Goal: Information Seeking & Learning: Compare options

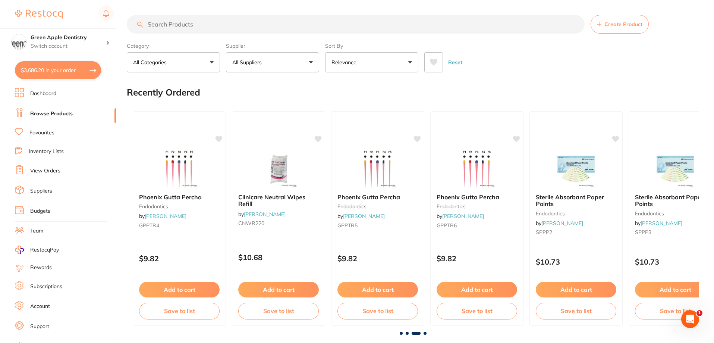
scroll to position [1380, 0]
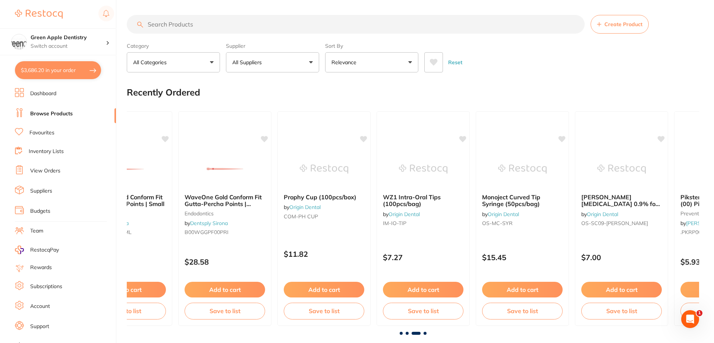
click at [50, 155] on li "Inventory Lists" at bounding box center [65, 152] width 101 height 10
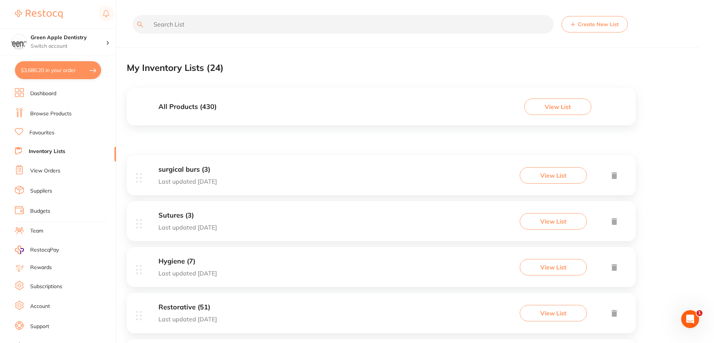
click at [41, 112] on link "Browse Products" at bounding box center [50, 113] width 41 height 7
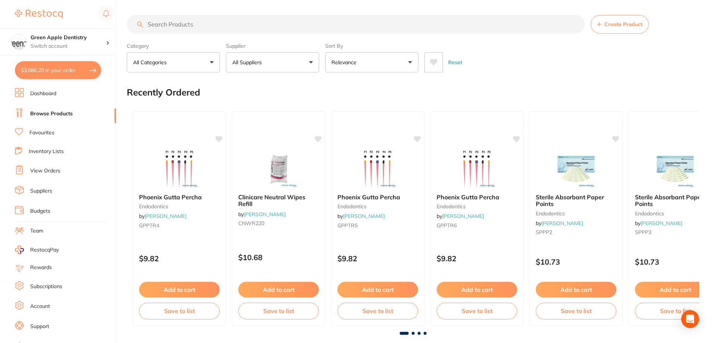
click at [188, 25] on input "search" at bounding box center [356, 24] width 458 height 19
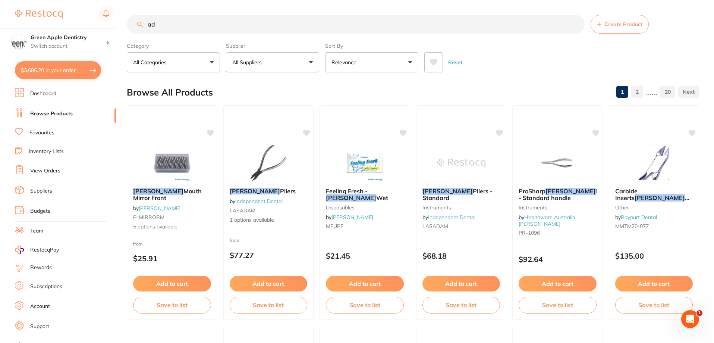
type input "a"
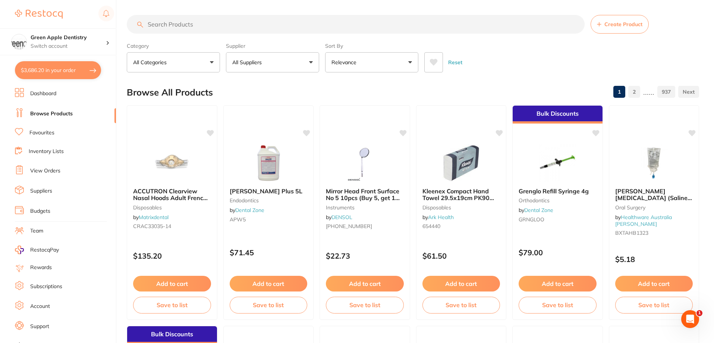
click at [279, 64] on button "All Suppliers" at bounding box center [272, 62] width 93 height 20
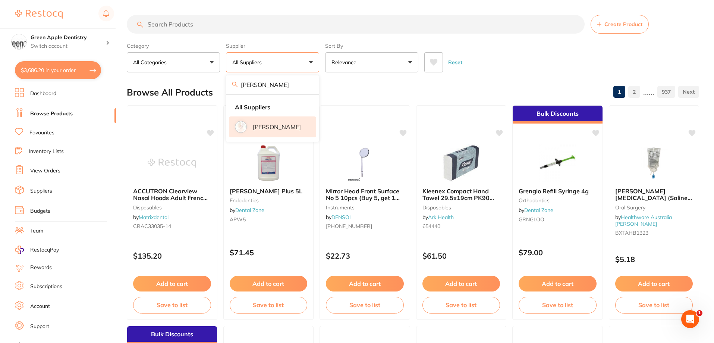
type input "adam"
click at [272, 125] on p "[PERSON_NAME]" at bounding box center [277, 126] width 48 height 7
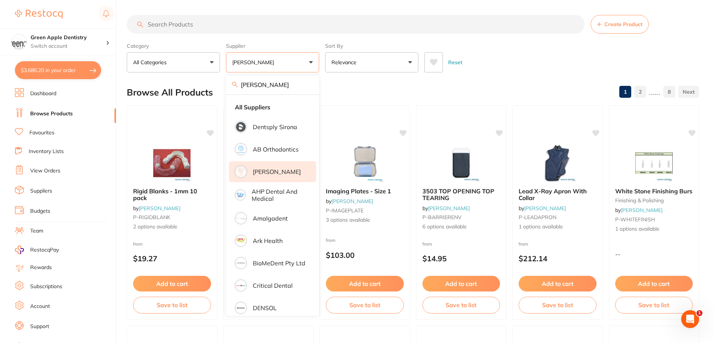
click at [508, 81] on div "Browse All Products 1 2 ...... 8" at bounding box center [413, 92] width 573 height 25
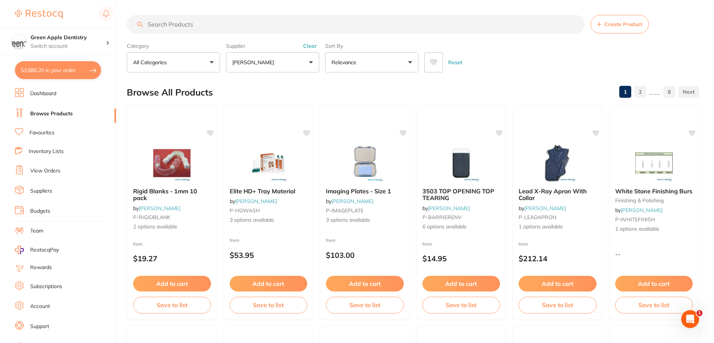
click at [311, 20] on input "search" at bounding box center [356, 24] width 458 height 19
click at [43, 98] on li "Dashboard" at bounding box center [65, 93] width 101 height 11
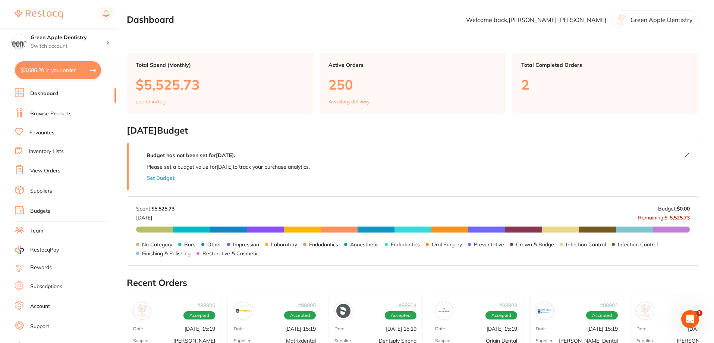
click at [36, 150] on link "Inventory Lists" at bounding box center [46, 151] width 35 height 7
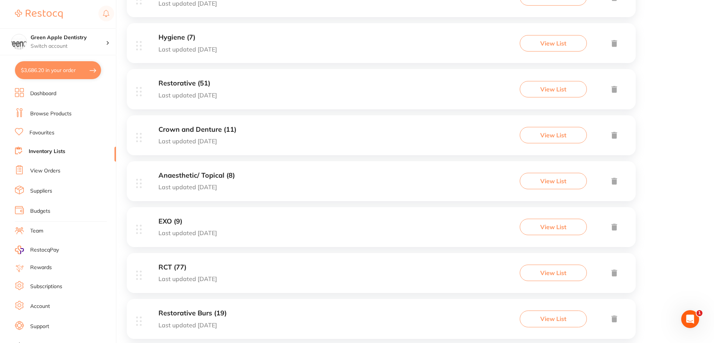
scroll to position [261, 0]
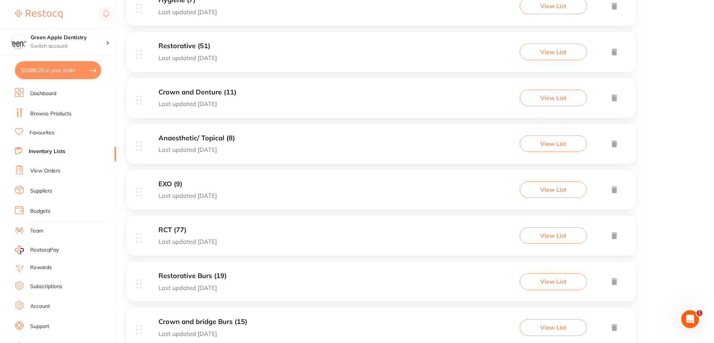
click at [340, 234] on div "RCT (77) Last updated 4 days ago View List" at bounding box center [381, 236] width 509 height 40
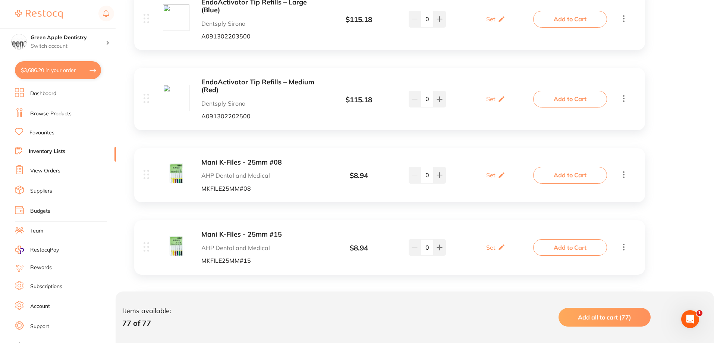
scroll to position [1343, 0]
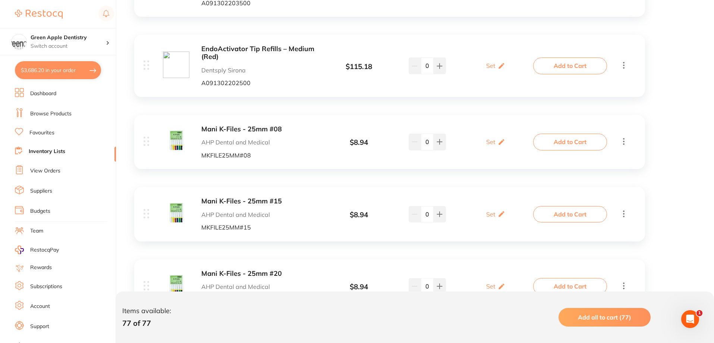
click at [269, 127] on b "Mani K-Files - 25mm #08" at bounding box center [260, 129] width 118 height 8
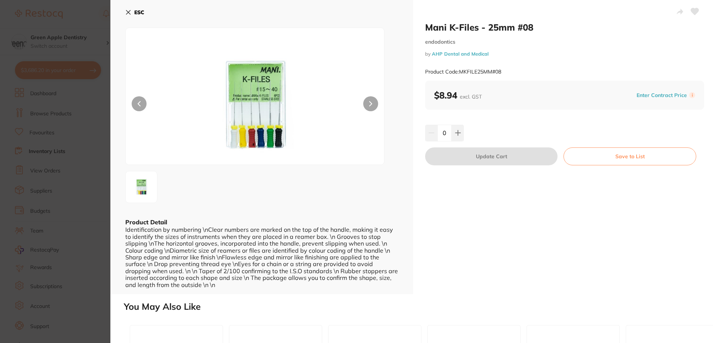
click at [136, 13] on b "ESC" at bounding box center [139, 12] width 10 height 7
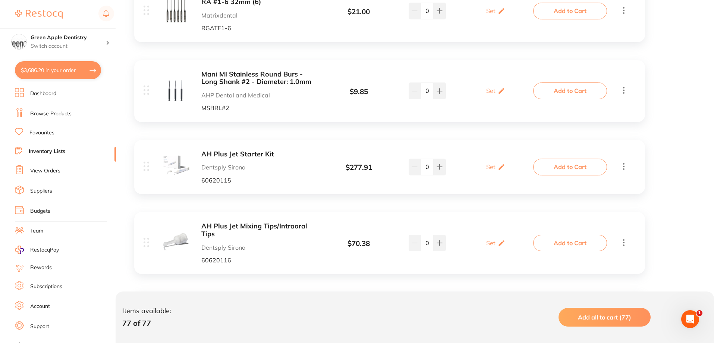
scroll to position [1044, 0]
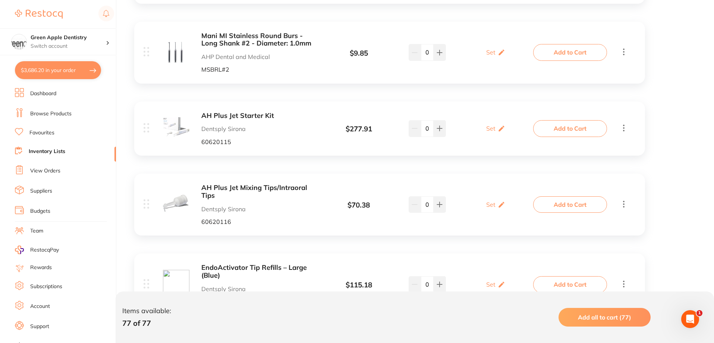
click at [211, 115] on b "AH Plus Jet Starter Kit" at bounding box center [260, 116] width 118 height 8
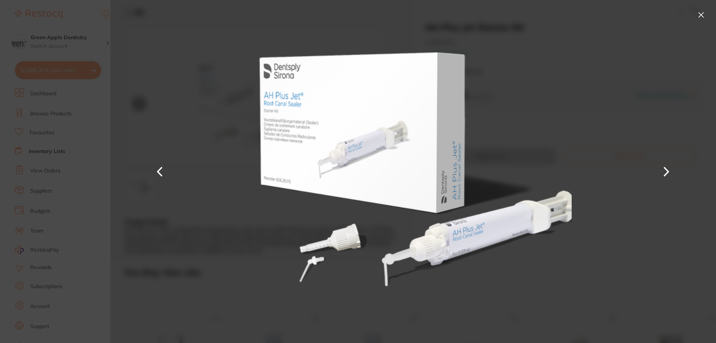
click at [703, 15] on button at bounding box center [701, 15] width 12 height 12
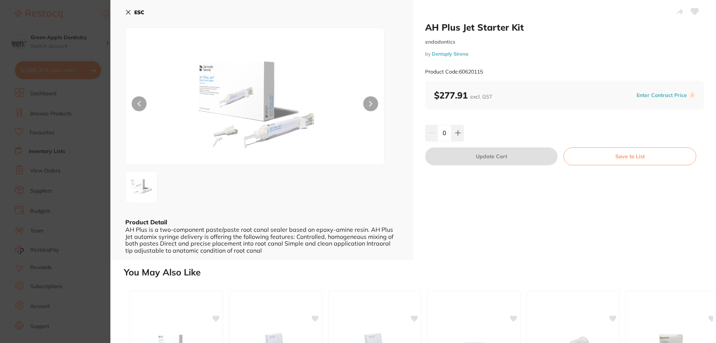
click at [135, 8] on button "ESC" at bounding box center [134, 12] width 19 height 13
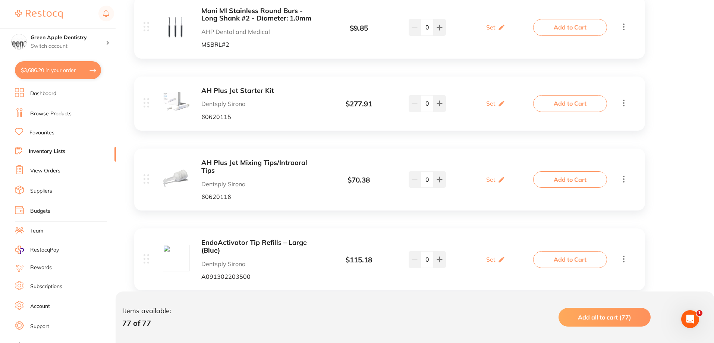
scroll to position [1082, 0]
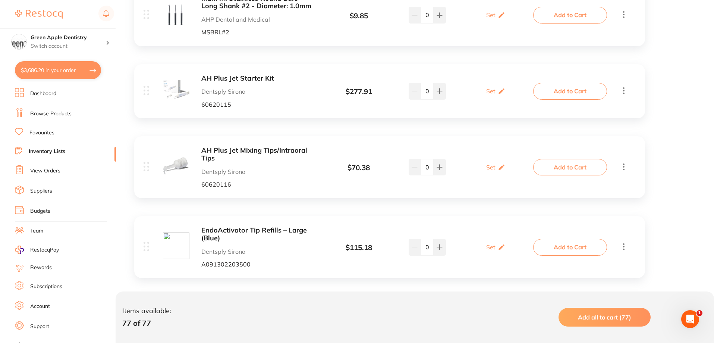
click at [219, 150] on b "AH Plus Jet Mixing Tips/Intraoral Tips" at bounding box center [260, 154] width 118 height 15
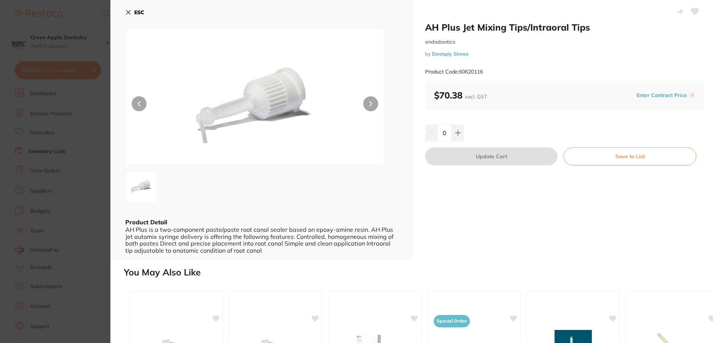
click at [137, 15] on b "ESC" at bounding box center [139, 12] width 10 height 7
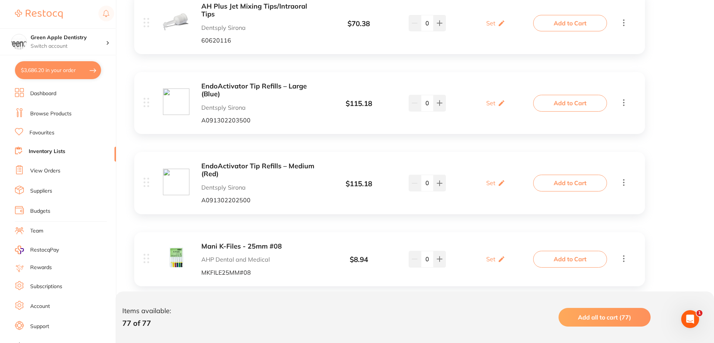
scroll to position [1268, 0]
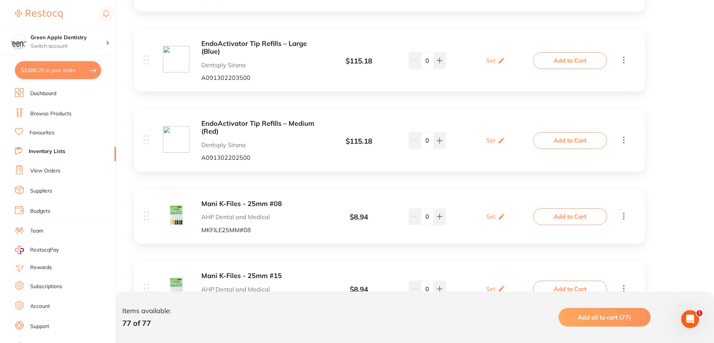
click at [239, 206] on b "Mani K-Files - 25mm #08" at bounding box center [260, 204] width 118 height 8
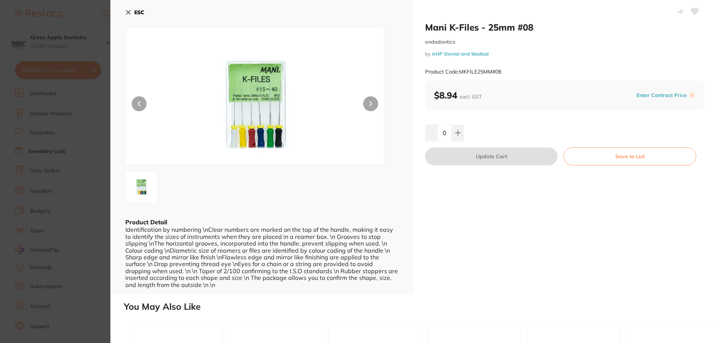
click at [131, 10] on icon at bounding box center [128, 12] width 4 height 4
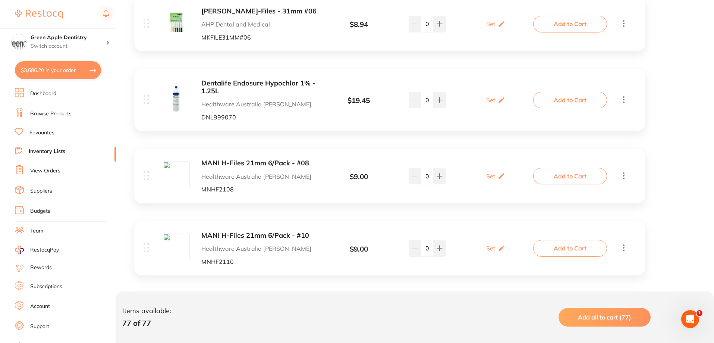
scroll to position [3059, 0]
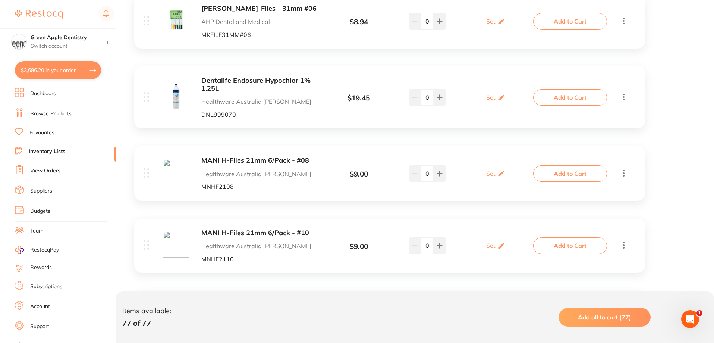
click at [219, 83] on b "Dentalife Endosure Hypochlor 1% - 1.25L" at bounding box center [260, 84] width 118 height 15
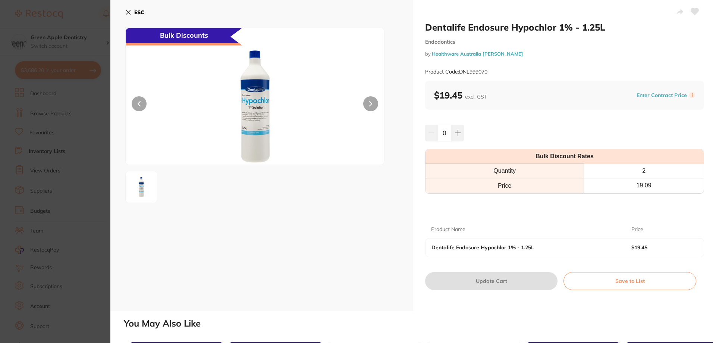
click at [133, 12] on button "ESC" at bounding box center [134, 12] width 19 height 13
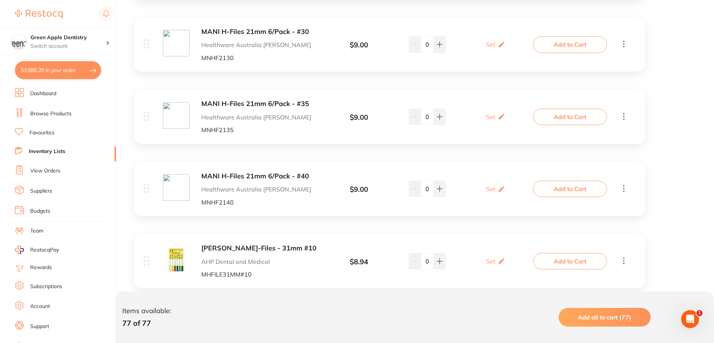
scroll to position [3581, 0]
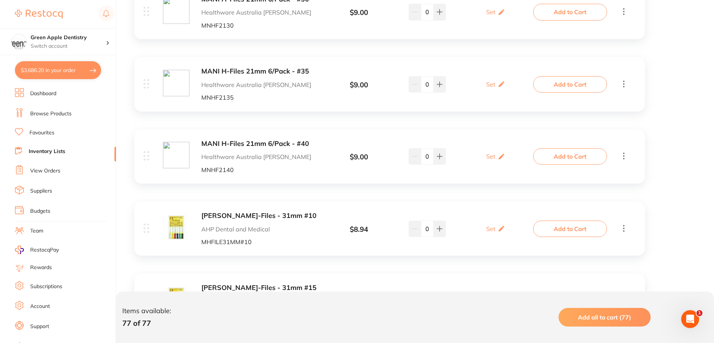
click at [242, 216] on b "[PERSON_NAME]-Files - 31mm #10" at bounding box center [260, 216] width 118 height 8
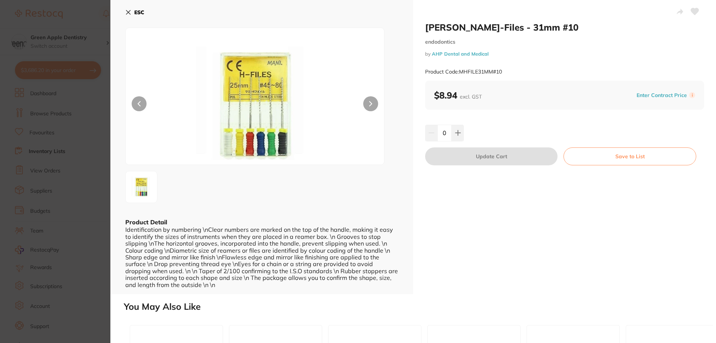
click at [132, 12] on button "ESC" at bounding box center [134, 12] width 19 height 13
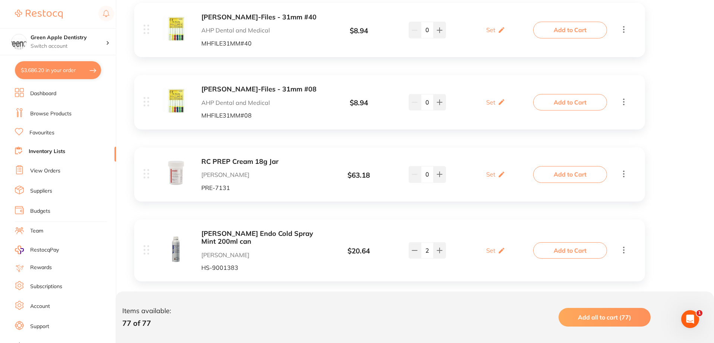
scroll to position [4252, 0]
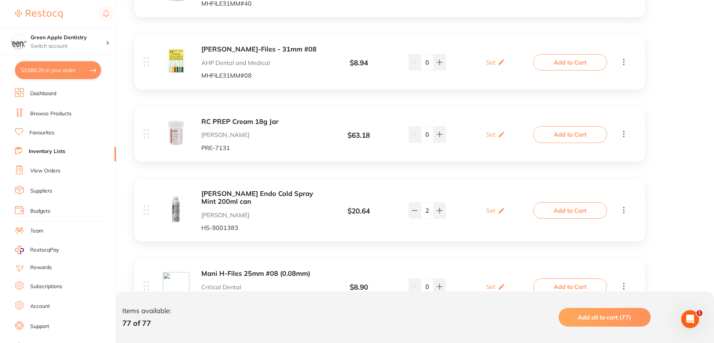
click at [232, 124] on b "RC PREP Cream 18g Jar" at bounding box center [260, 122] width 118 height 8
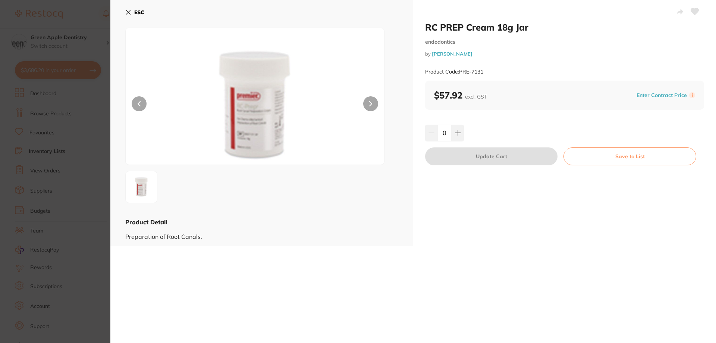
click at [144, 181] on img at bounding box center [141, 186] width 27 height 27
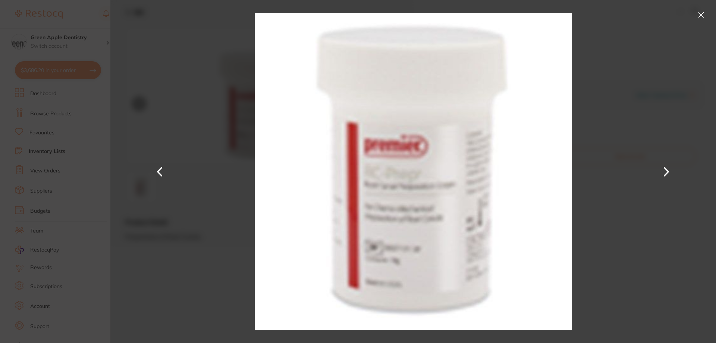
click at [698, 12] on button at bounding box center [701, 15] width 12 height 12
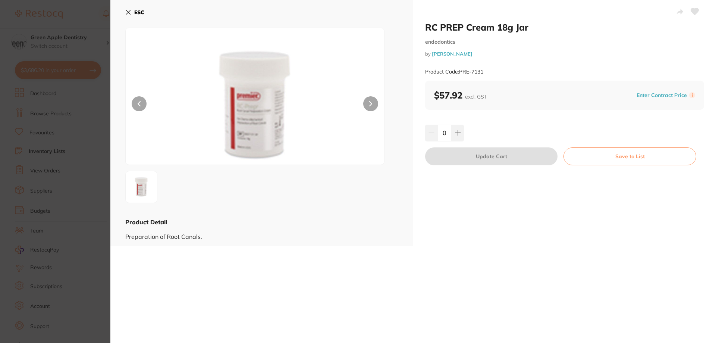
click at [129, 8] on button "ESC" at bounding box center [134, 12] width 19 height 13
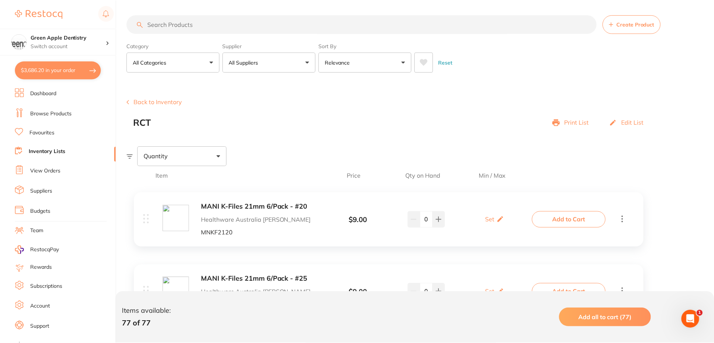
scroll to position [4252, 0]
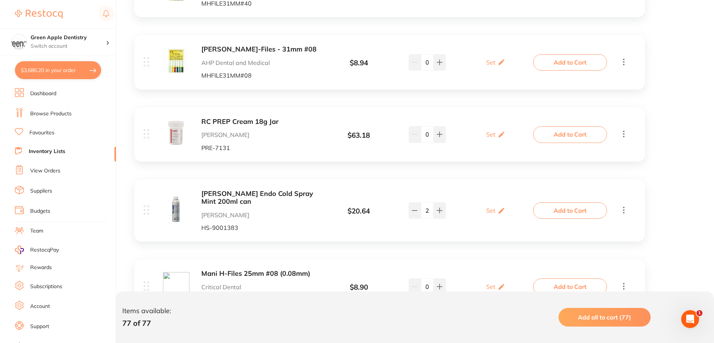
click at [207, 122] on b "RC PREP Cream 18g Jar" at bounding box center [260, 122] width 118 height 8
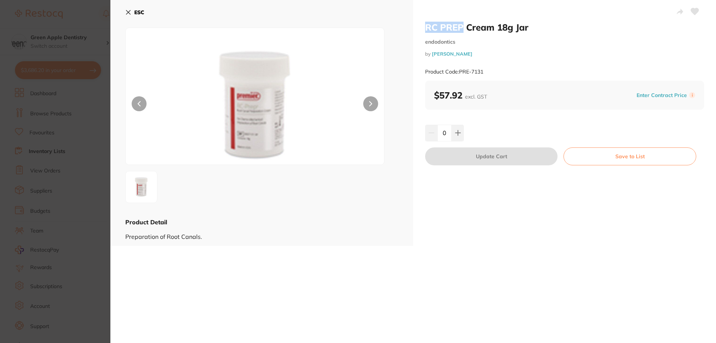
drag, startPoint x: 422, startPoint y: 29, endPoint x: 464, endPoint y: 29, distance: 41.8
click at [464, 29] on div "RC PREP Cream 18g Jar endodontics by [PERSON_NAME] Product Code: PRE-7131 $57.9…" at bounding box center [564, 123] width 303 height 246
copy h2 "RC PREP"
click at [141, 13] on b "ESC" at bounding box center [139, 12] width 10 height 7
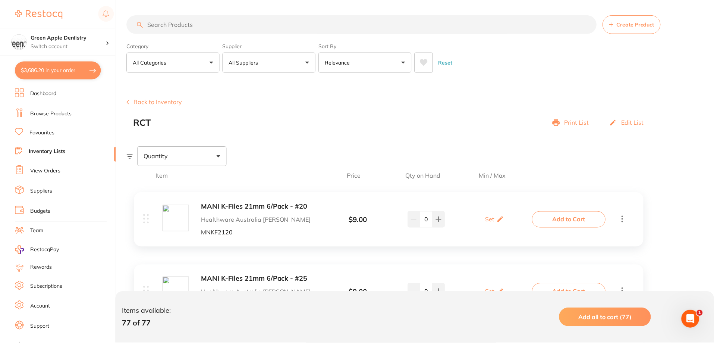
scroll to position [4252, 0]
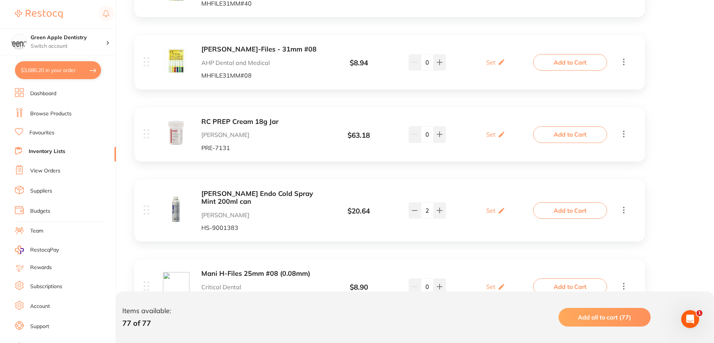
click at [239, 195] on b "[PERSON_NAME] Endo Cold Spray Mint 200ml can" at bounding box center [260, 197] width 118 height 15
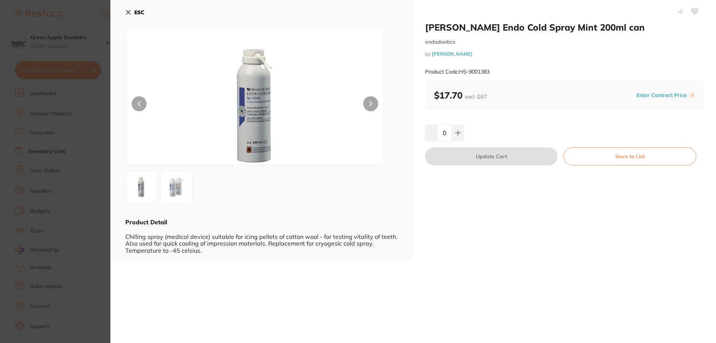
click at [134, 12] on button "ESC" at bounding box center [134, 12] width 19 height 13
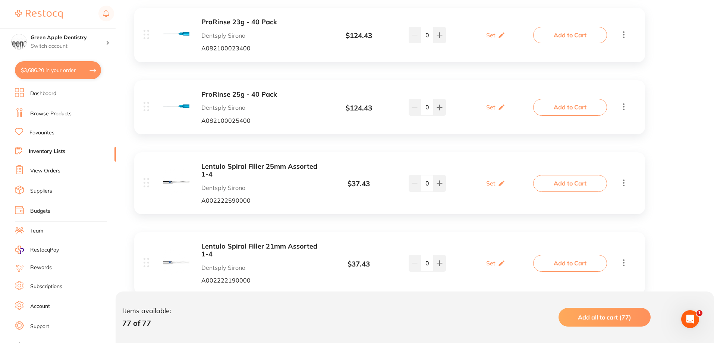
scroll to position [5036, 0]
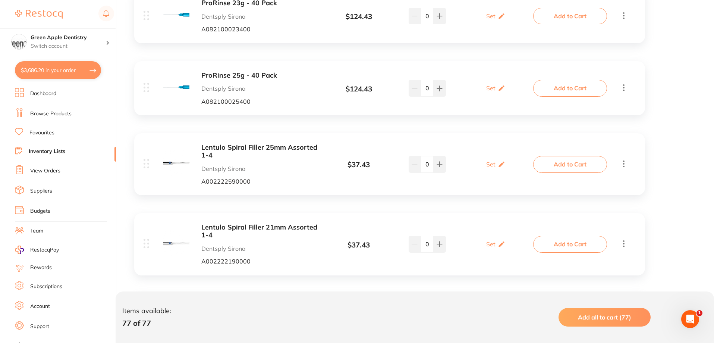
click at [214, 143] on div "Lentulo Spiral Filler 25mm Assorted 1-4 Dentsply Sirona A002222590000 $ 37.43 S…" at bounding box center [389, 164] width 511 height 62
click at [213, 149] on b "Lentulo Spiral Filler 25mm Assorted 1-4" at bounding box center [260, 151] width 118 height 15
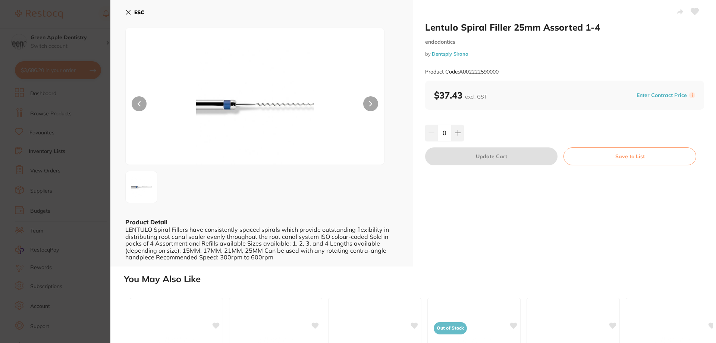
click at [142, 15] on b "ESC" at bounding box center [139, 12] width 10 height 7
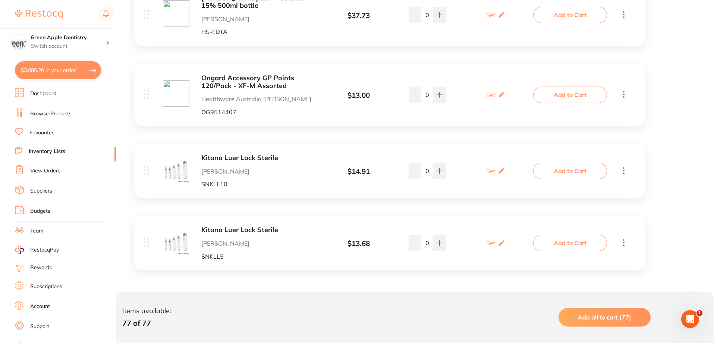
scroll to position [5569, 0]
click at [241, 159] on b "Kitano Luer Lock Sterile" at bounding box center [260, 158] width 118 height 8
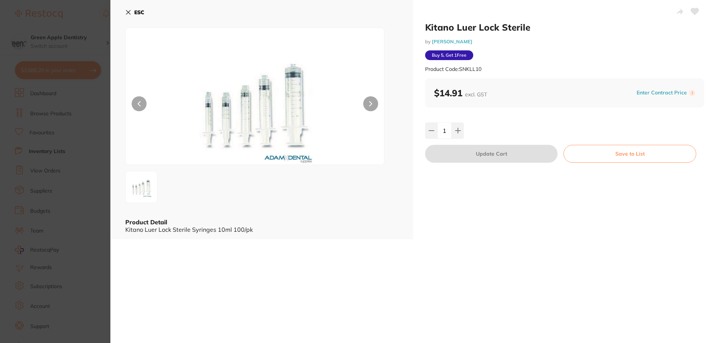
click at [140, 12] on b "ESC" at bounding box center [139, 12] width 10 height 7
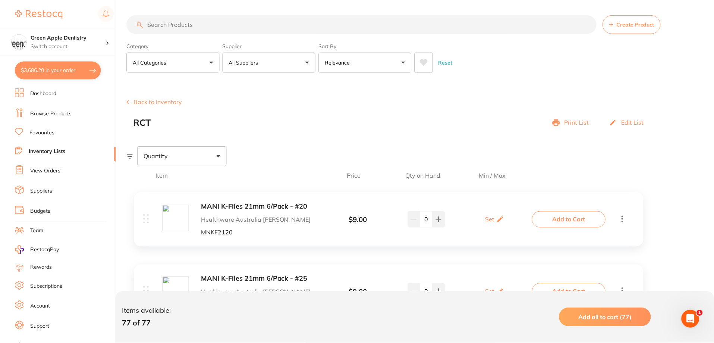
scroll to position [5569, 0]
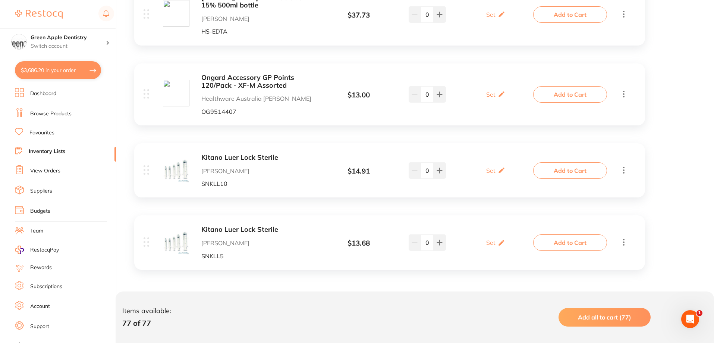
click at [187, 235] on img at bounding box center [176, 241] width 26 height 26
click at [229, 230] on b "Kitano Luer Lock Sterile" at bounding box center [260, 230] width 118 height 8
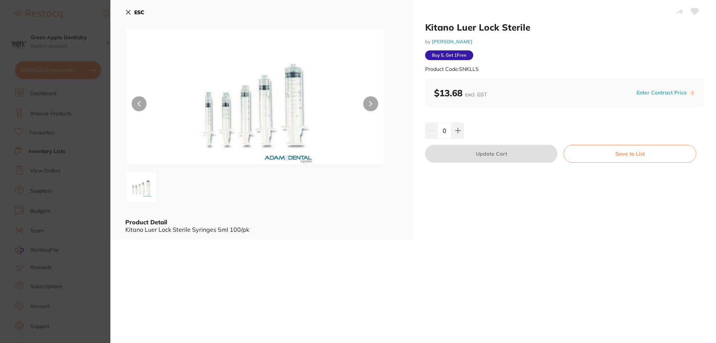
drag, startPoint x: 133, startPoint y: 14, endPoint x: 138, endPoint y: 17, distance: 6.0
click at [133, 14] on button "ESC" at bounding box center [134, 12] width 19 height 13
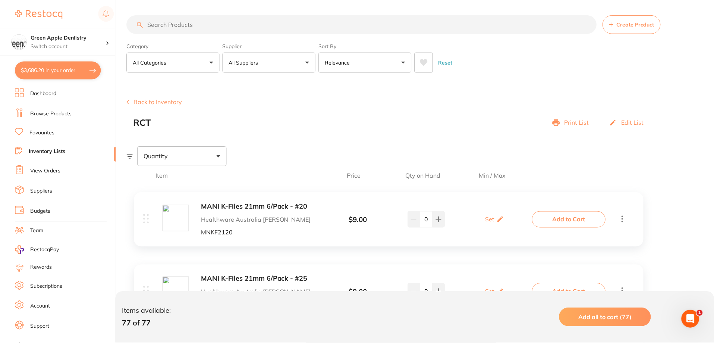
scroll to position [5569, 0]
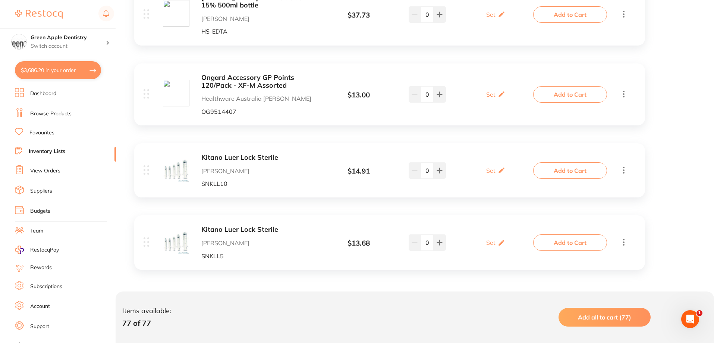
click at [613, 146] on div "[PERSON_NAME] Lock Sterile [PERSON_NAME] SNKLL10 $ 14.91 Set Set Min / Max 0 Se…" at bounding box center [389, 170] width 511 height 54
click at [312, 236] on div "Kitano Luer Lock Sterile [PERSON_NAME] SNKLL5" at bounding box center [260, 242] width 118 height 33
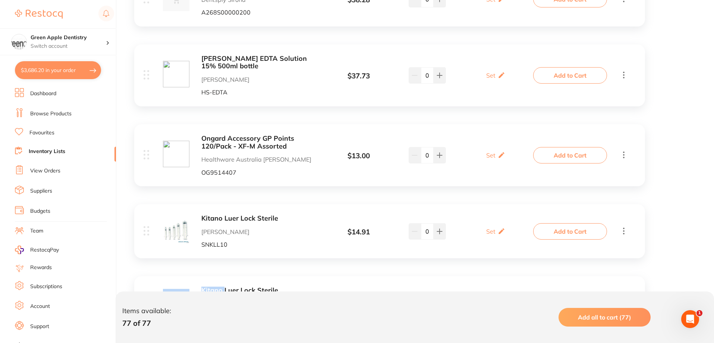
scroll to position [5420, 0]
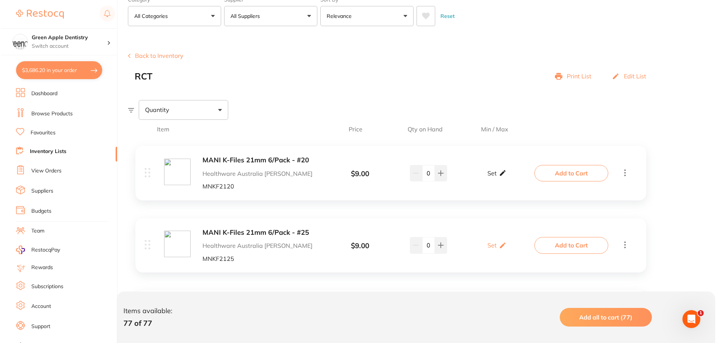
scroll to position [0, 0]
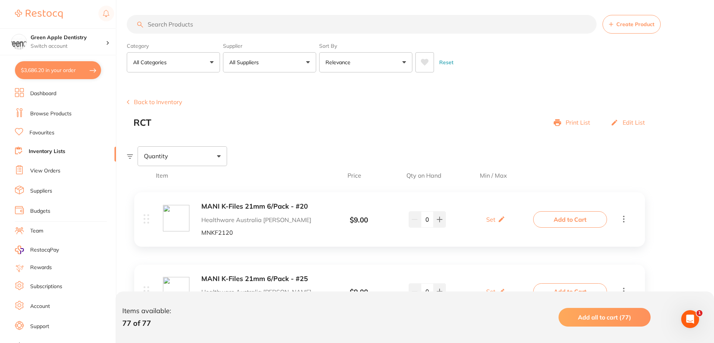
click at [192, 26] on input "search" at bounding box center [362, 24] width 470 height 19
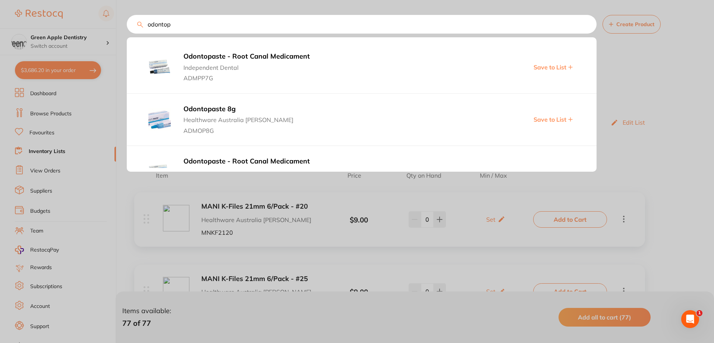
type input "odontop"
click at [267, 62] on span "Independent Dental" at bounding box center [309, 65] width 251 height 10
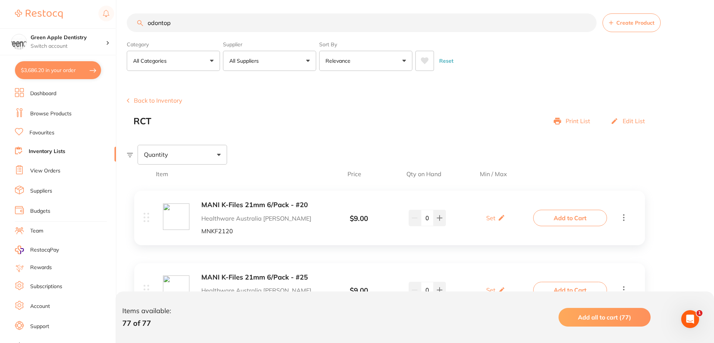
scroll to position [1380, 0]
click at [212, 26] on input "odontop" at bounding box center [362, 22] width 470 height 19
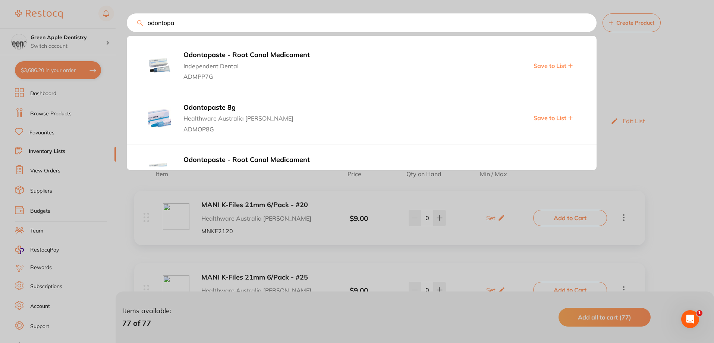
click at [231, 111] on b "Odontopaste 8g" at bounding box center [309, 108] width 251 height 8
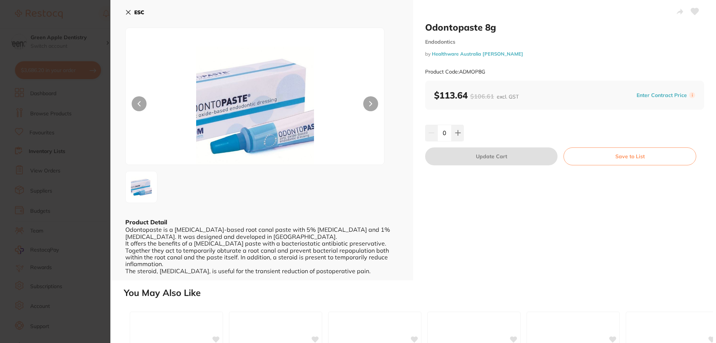
click at [135, 10] on b "ESC" at bounding box center [139, 12] width 10 height 7
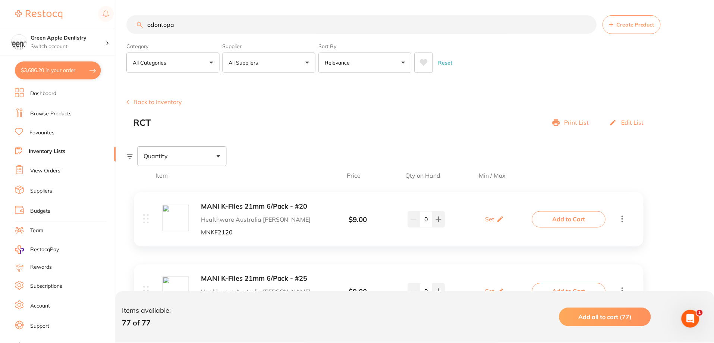
scroll to position [1, 0]
click at [210, 26] on input "odontopa" at bounding box center [362, 22] width 470 height 19
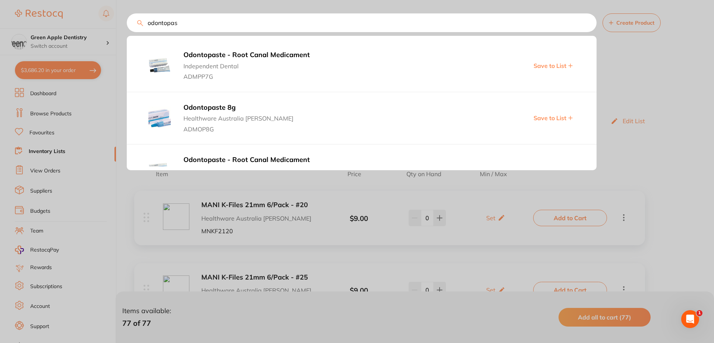
type input "odontopas"
click at [225, 56] on b "Odontopaste - Root Canal Medicament" at bounding box center [309, 55] width 251 height 8
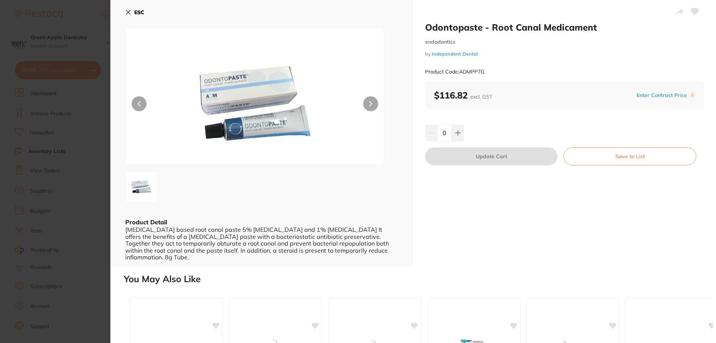
click at [613, 157] on button "Save to List" at bounding box center [630, 156] width 133 height 18
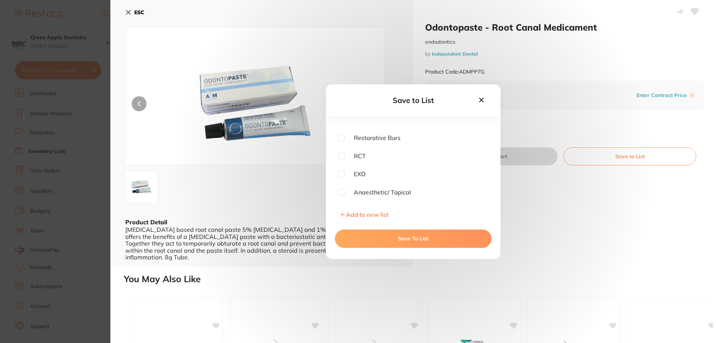
click at [338, 155] on input "checkbox" at bounding box center [341, 156] width 7 height 7
checkbox input "true"
click at [407, 239] on button "Save To List" at bounding box center [413, 238] width 157 height 18
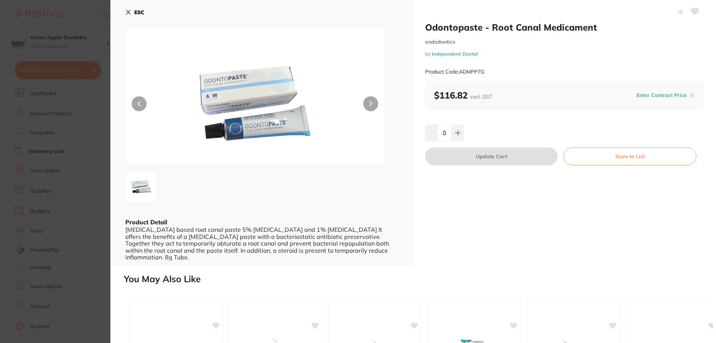
drag, startPoint x: 129, startPoint y: 9, endPoint x: 216, endPoint y: 47, distance: 94.5
click at [129, 9] on button "ESC" at bounding box center [134, 12] width 19 height 13
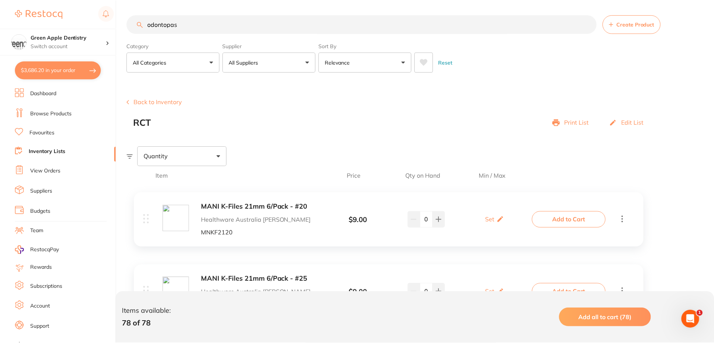
scroll to position [1, 0]
click at [216, 28] on input "odontopas" at bounding box center [362, 22] width 470 height 19
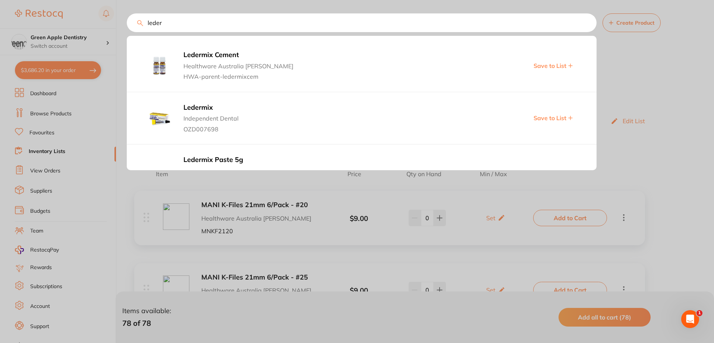
type input "leder"
click at [202, 109] on b "Ledermix" at bounding box center [309, 108] width 251 height 8
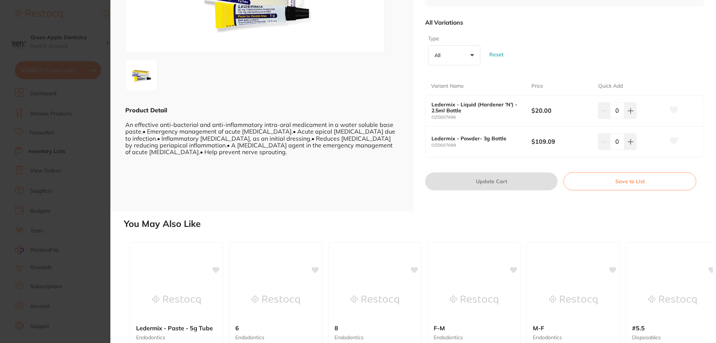
scroll to position [224, 0]
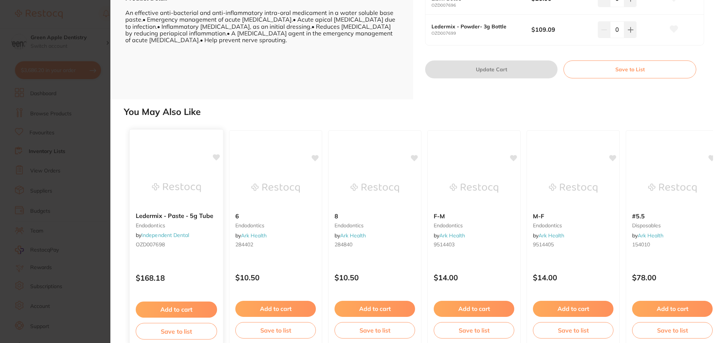
click at [183, 194] on img at bounding box center [176, 188] width 49 height 38
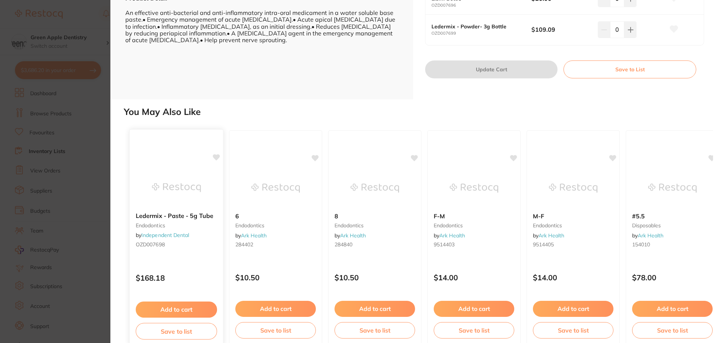
scroll to position [0, 0]
click at [191, 194] on img at bounding box center [176, 188] width 49 height 38
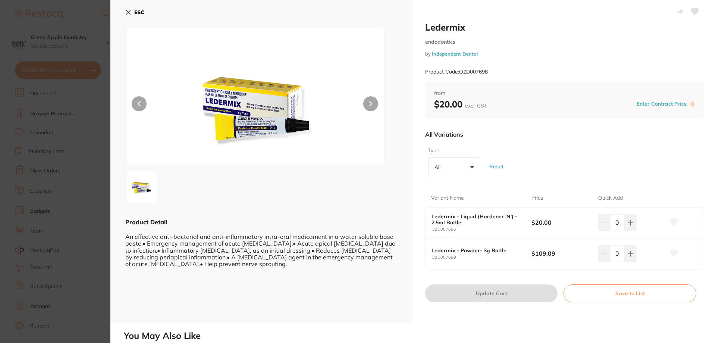
drag, startPoint x: 136, startPoint y: 10, endPoint x: 676, endPoint y: 46, distance: 540.6
click at [136, 10] on b "ESC" at bounding box center [139, 12] width 10 height 7
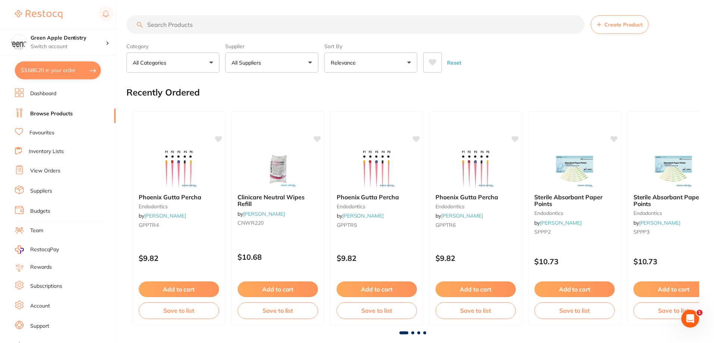
scroll to position [1, 0]
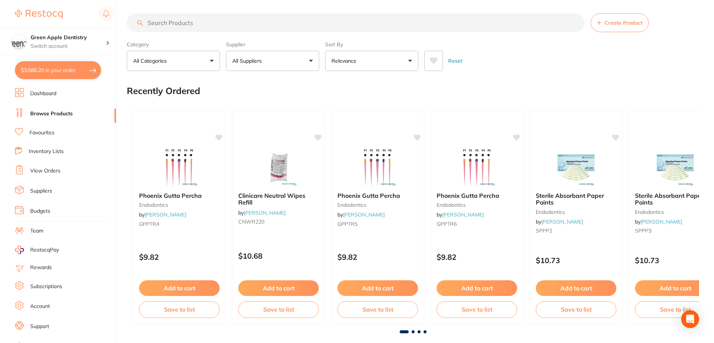
click at [288, 24] on input "search" at bounding box center [356, 22] width 458 height 19
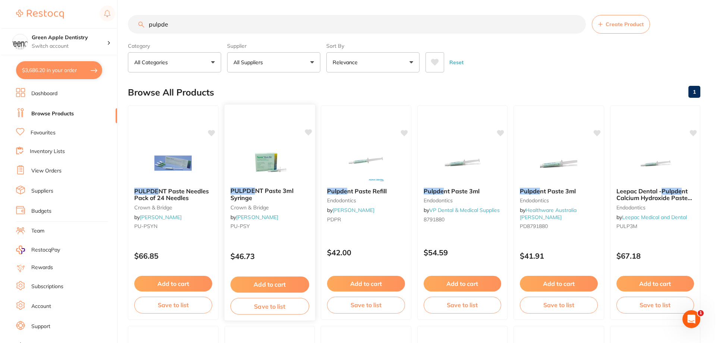
scroll to position [0, 0]
type input "pulpde"
click at [369, 153] on img at bounding box center [365, 163] width 49 height 38
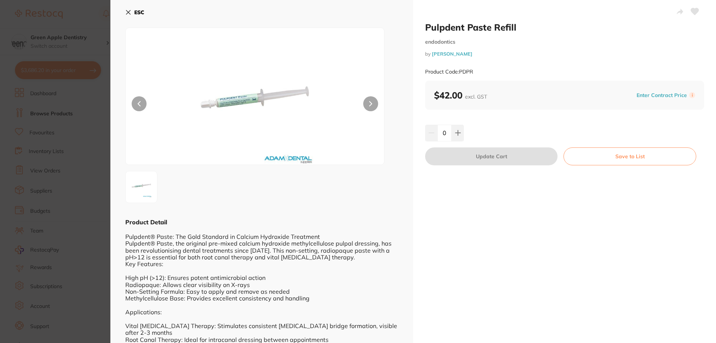
click at [636, 158] on button "Save to List" at bounding box center [630, 156] width 133 height 18
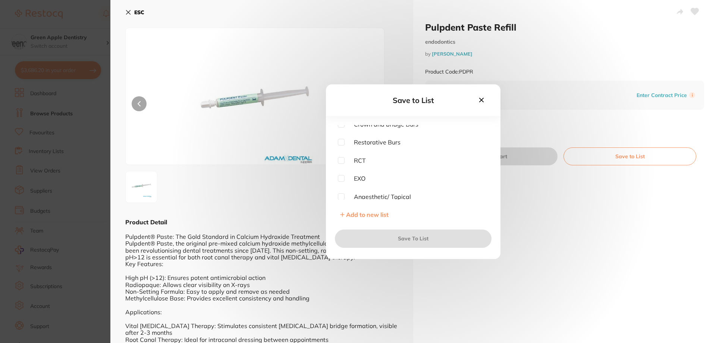
scroll to position [261, 0]
click at [342, 156] on input "checkbox" at bounding box center [341, 156] width 7 height 7
checkbox input "true"
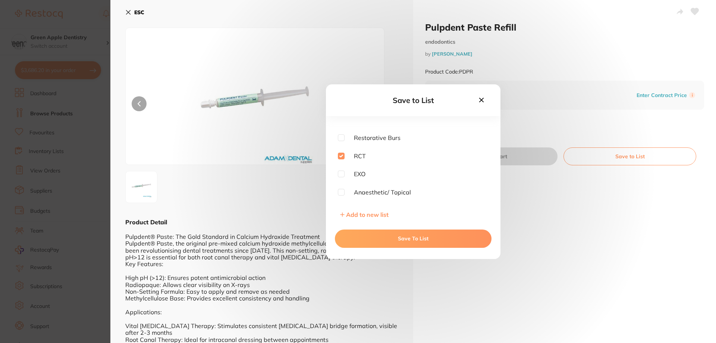
click at [426, 241] on button "Save To List" at bounding box center [413, 238] width 157 height 18
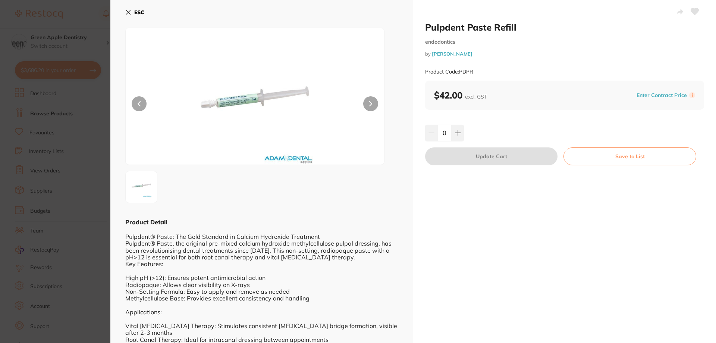
click at [125, 10] on div "ESC Product Detail Pulpdent® Paste: The Gold Standard in Calcium Hydroxide Trea…" at bounding box center [261, 318] width 303 height 637
click at [127, 11] on icon at bounding box center [128, 12] width 4 height 4
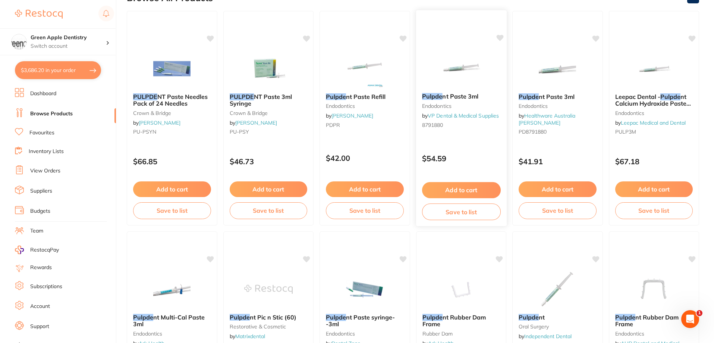
scroll to position [1, 0]
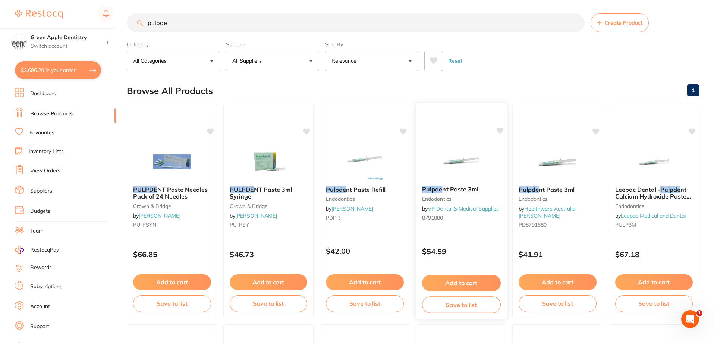
click at [468, 159] on img at bounding box center [461, 161] width 49 height 38
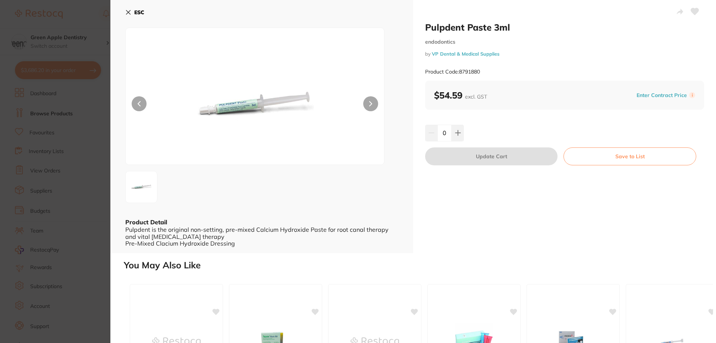
drag, startPoint x: 135, startPoint y: 10, endPoint x: 469, endPoint y: 120, distance: 351.0
click at [135, 10] on b "ESC" at bounding box center [139, 12] width 10 height 7
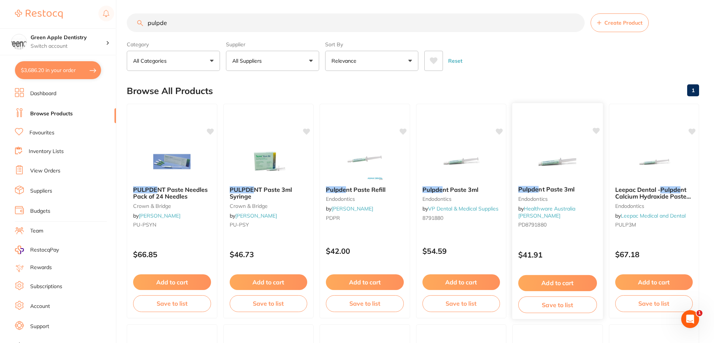
click at [568, 160] on img at bounding box center [557, 161] width 49 height 38
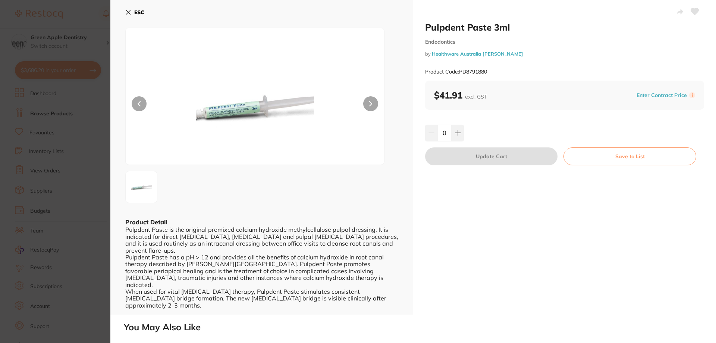
click at [132, 14] on button "ESC" at bounding box center [134, 12] width 19 height 13
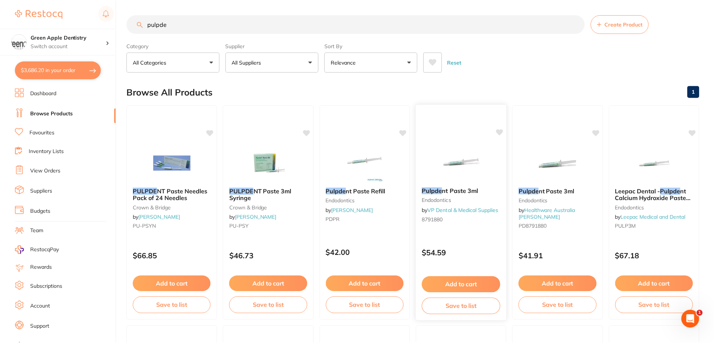
scroll to position [1, 0]
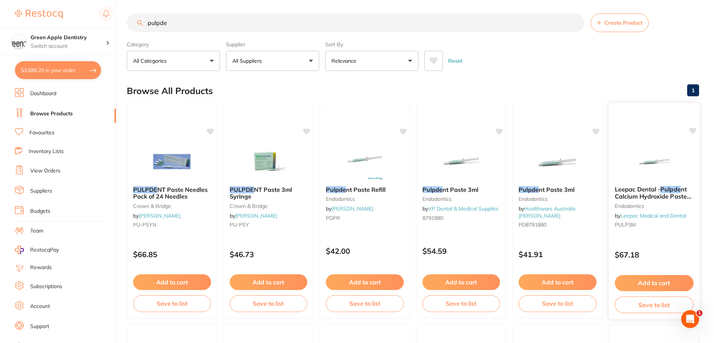
click at [664, 164] on img at bounding box center [654, 161] width 49 height 38
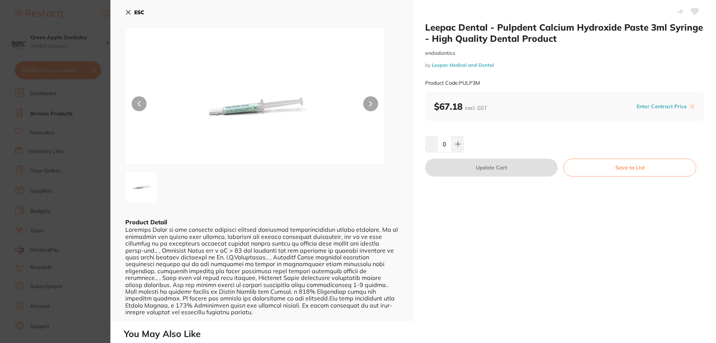
click at [141, 14] on b "ESC" at bounding box center [139, 12] width 10 height 7
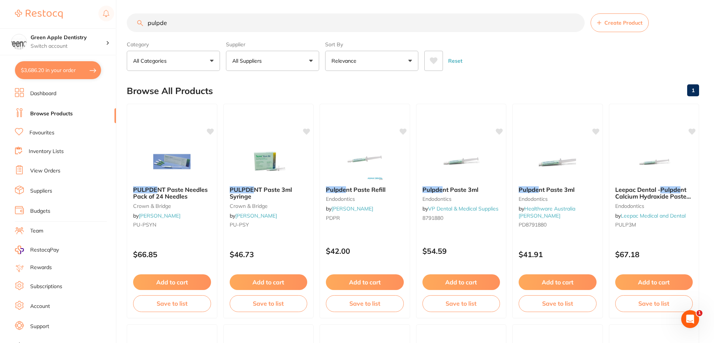
scroll to position [1380, 0]
click at [196, 24] on input "pulpde" at bounding box center [356, 22] width 458 height 19
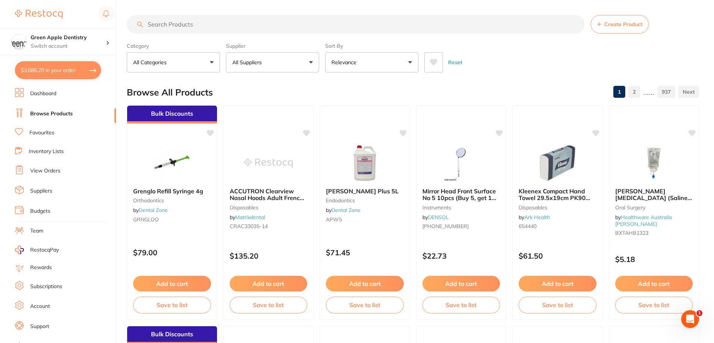
scroll to position [0, 0]
click at [306, 29] on input "search" at bounding box center [356, 24] width 458 height 19
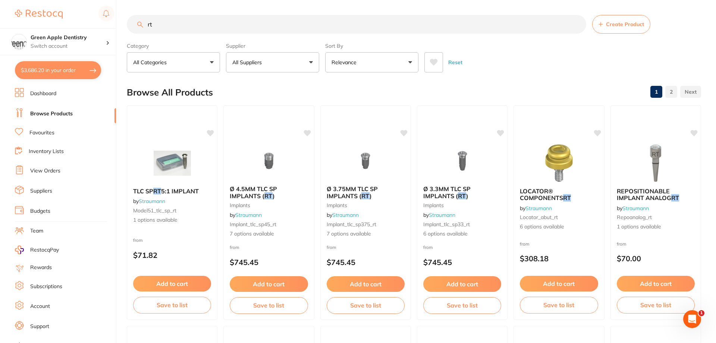
type input "r"
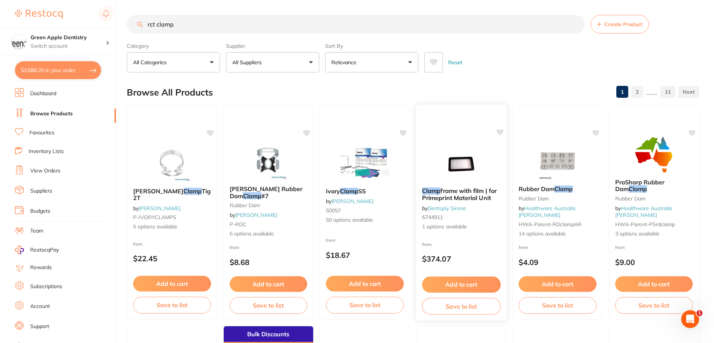
scroll to position [149, 0]
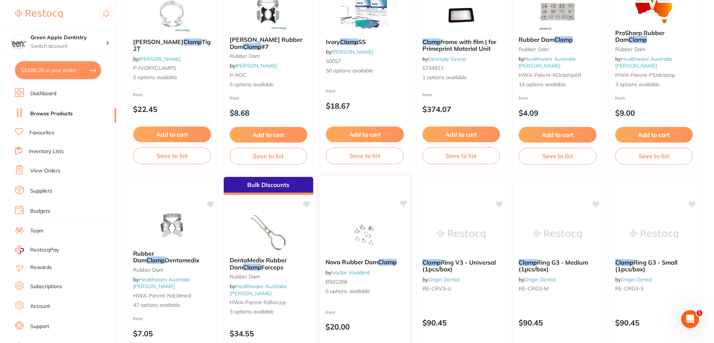
click at [355, 227] on img at bounding box center [365, 234] width 49 height 38
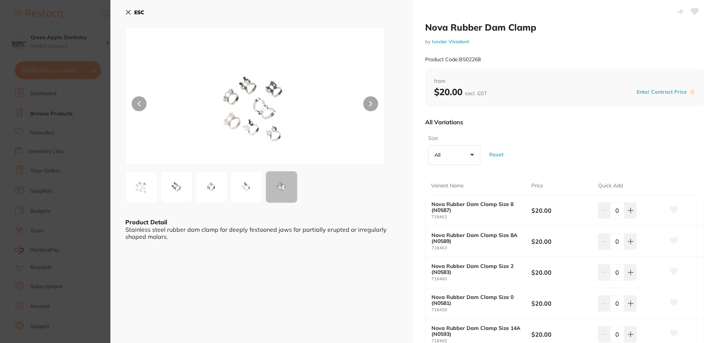
drag, startPoint x: 129, startPoint y: 15, endPoint x: 275, endPoint y: 63, distance: 153.6
click at [129, 15] on button "ESC" at bounding box center [134, 12] width 19 height 13
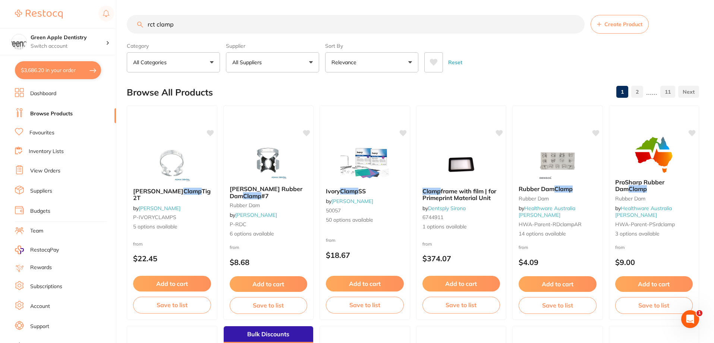
click at [364, 22] on input "rct clamp" at bounding box center [356, 24] width 458 height 19
type input "r"
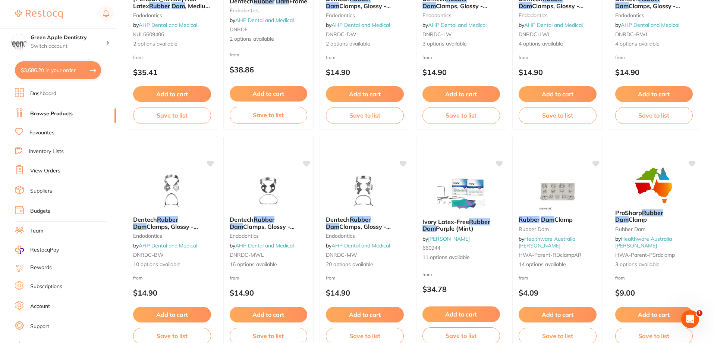
scroll to position [261, 0]
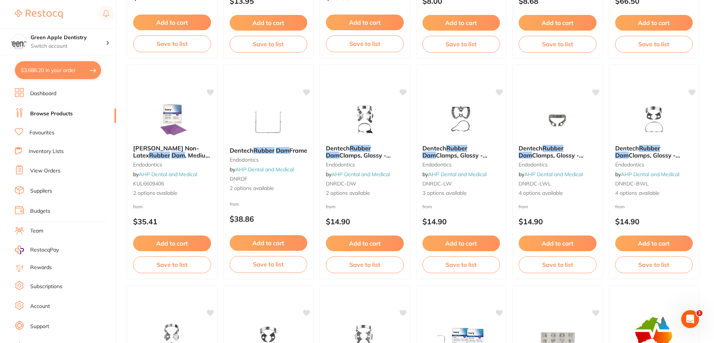
type input "rubber dam"
click at [188, 127] on img at bounding box center [172, 119] width 48 height 37
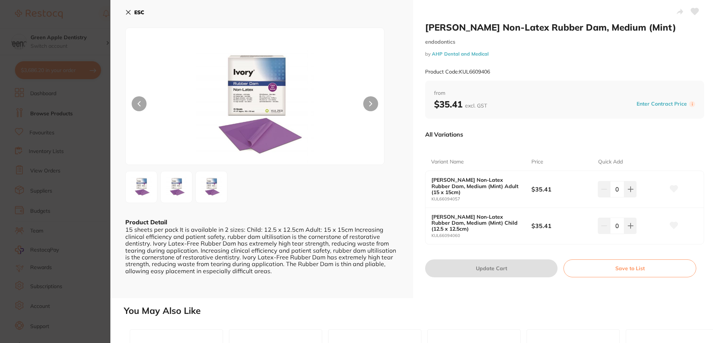
click at [134, 12] on button "ESC" at bounding box center [134, 12] width 19 height 13
